Goal: Find specific page/section: Find specific page/section

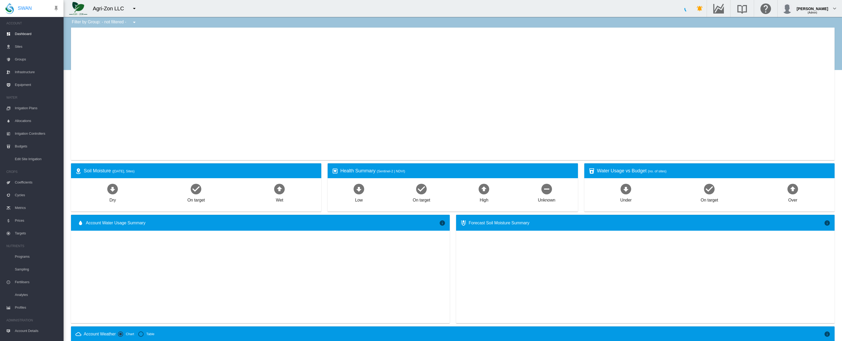
type input "**********"
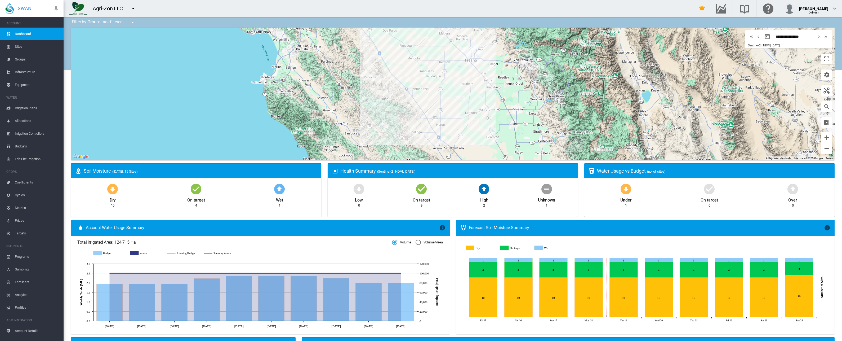
click at [26, 84] on span "Equipment" at bounding box center [37, 84] width 45 height 13
